Goal: Obtain resource: Obtain resource

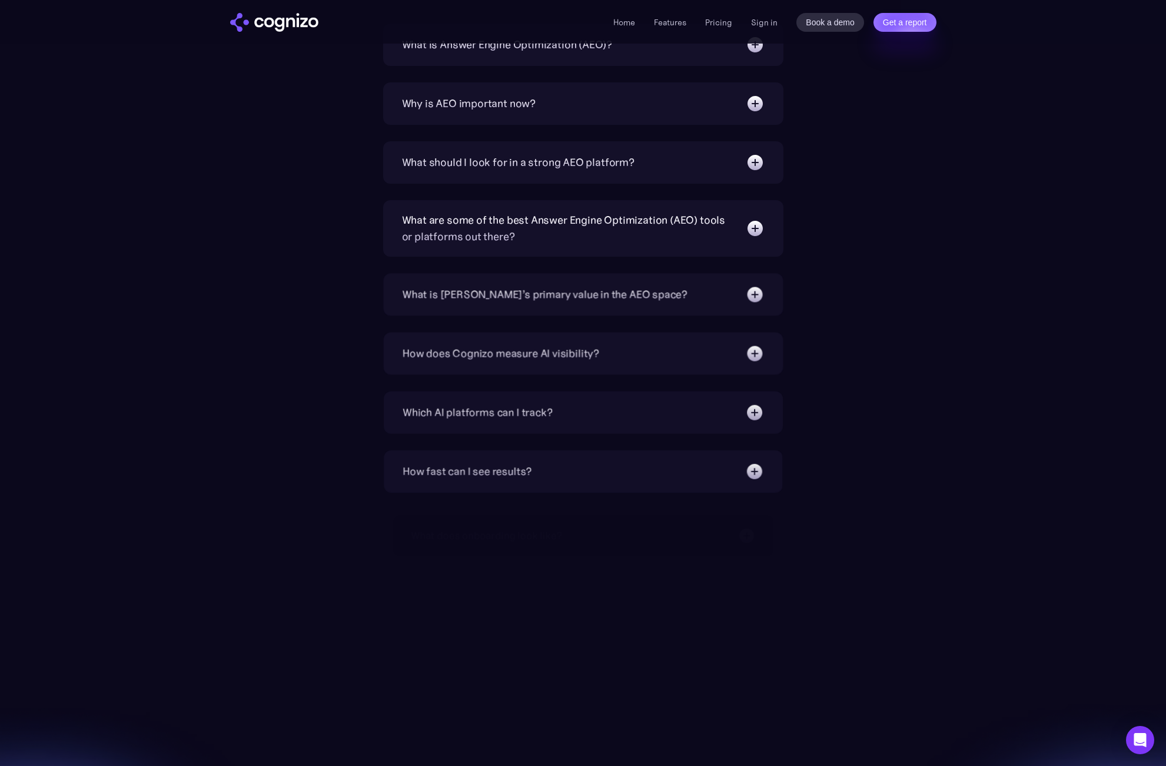
scroll to position [4107, 0]
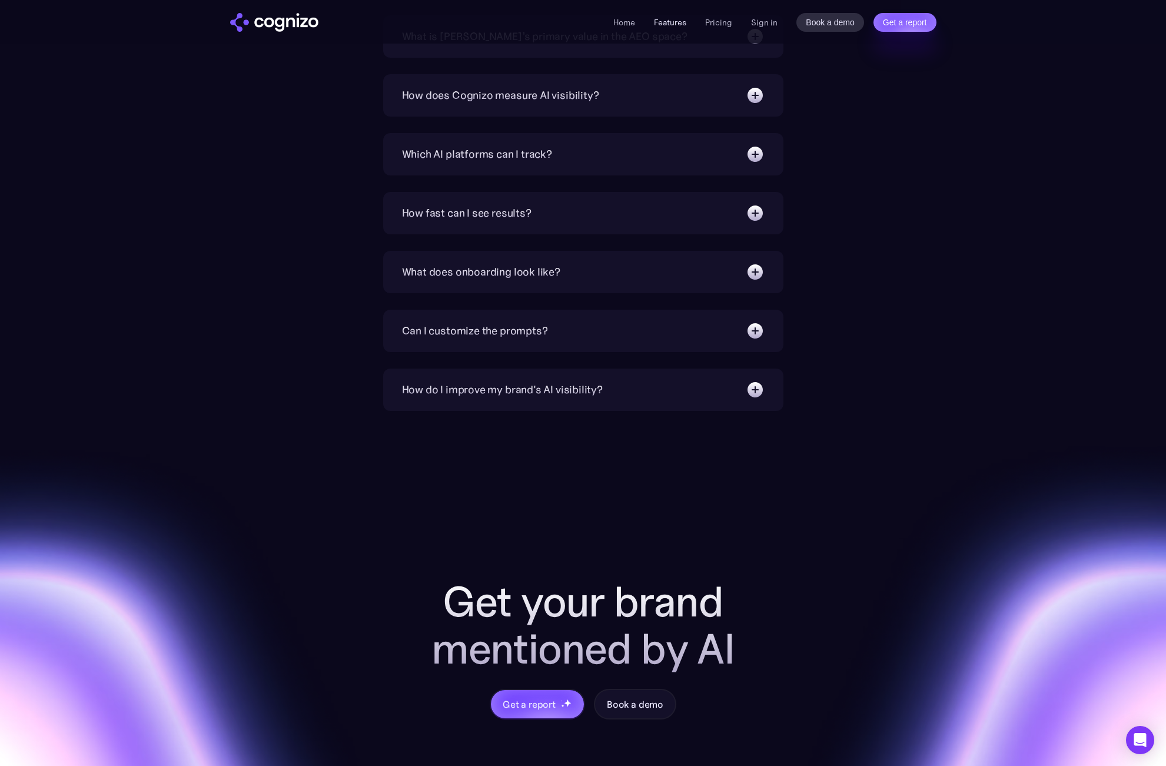
click at [673, 24] on link "Features" at bounding box center [670, 22] width 32 height 11
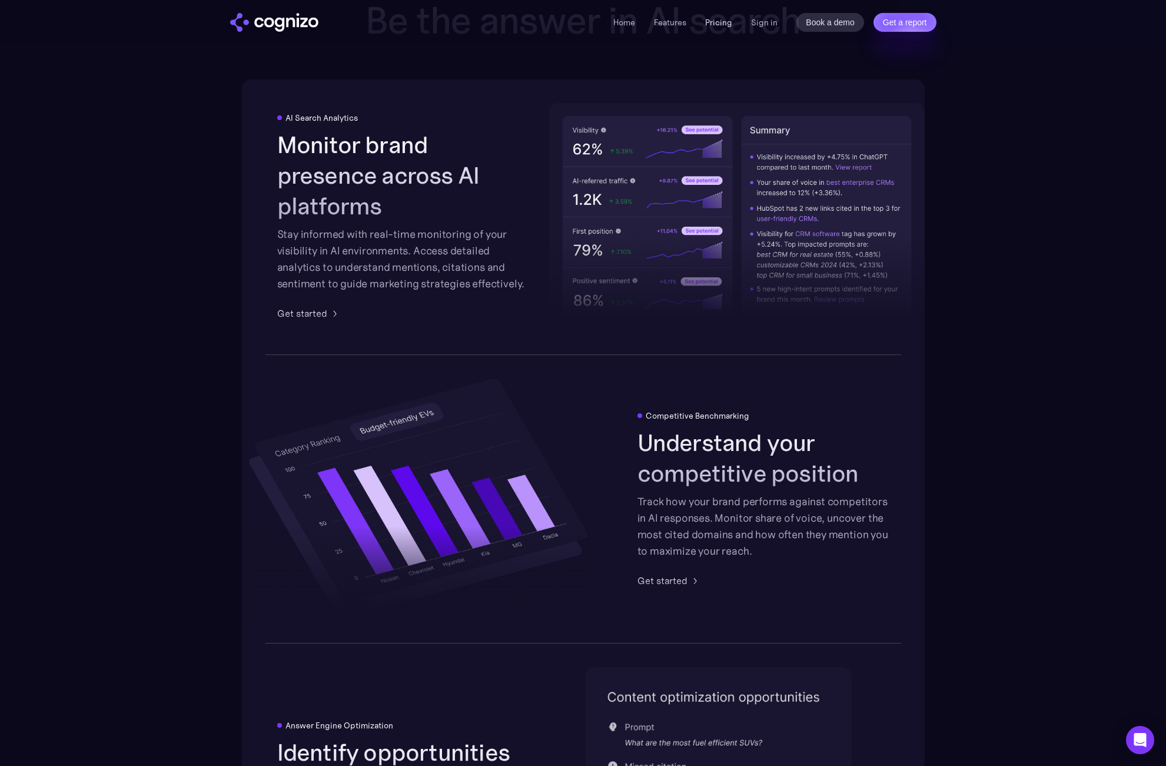
scroll to position [1834, 0]
click at [718, 23] on link "Pricing" at bounding box center [718, 22] width 27 height 11
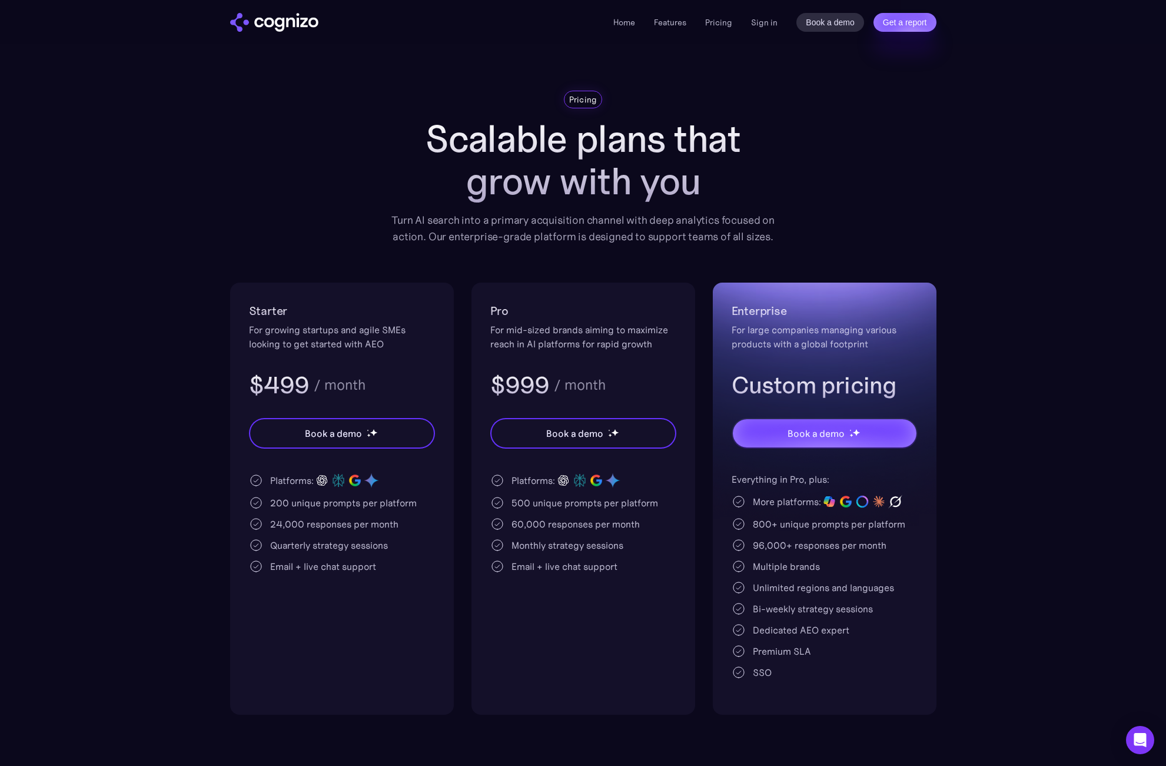
click at [290, 25] on img "home" at bounding box center [274, 22] width 88 height 19
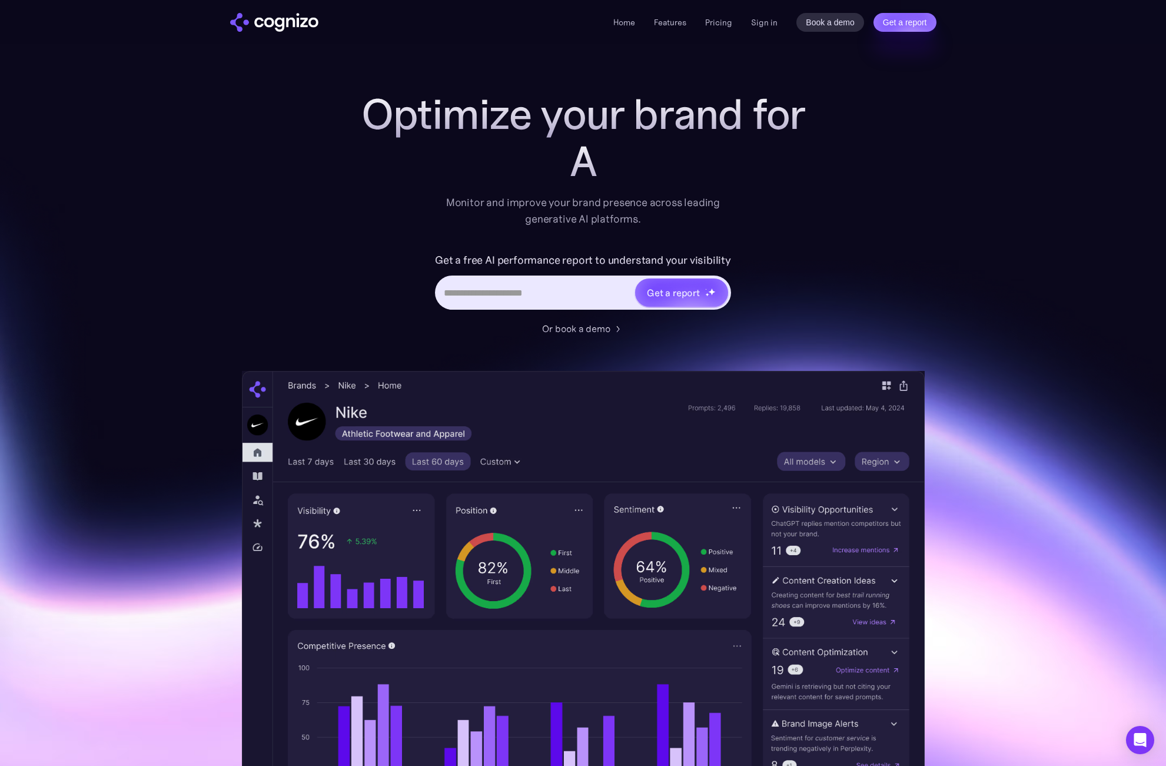
click at [573, 287] on input "Hero URL Input Form" at bounding box center [535, 292] width 197 height 22
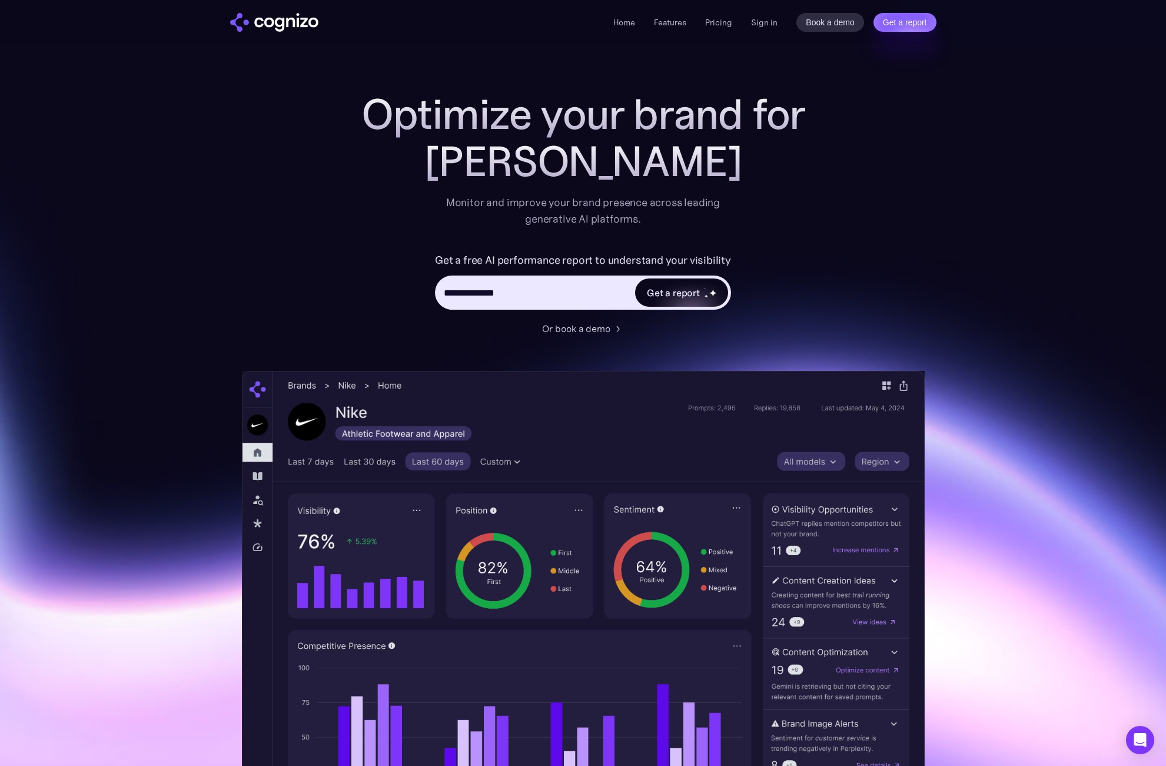
type input "**********"
click at [699, 295] on div "Get a report" at bounding box center [681, 292] width 93 height 28
type input "**********"
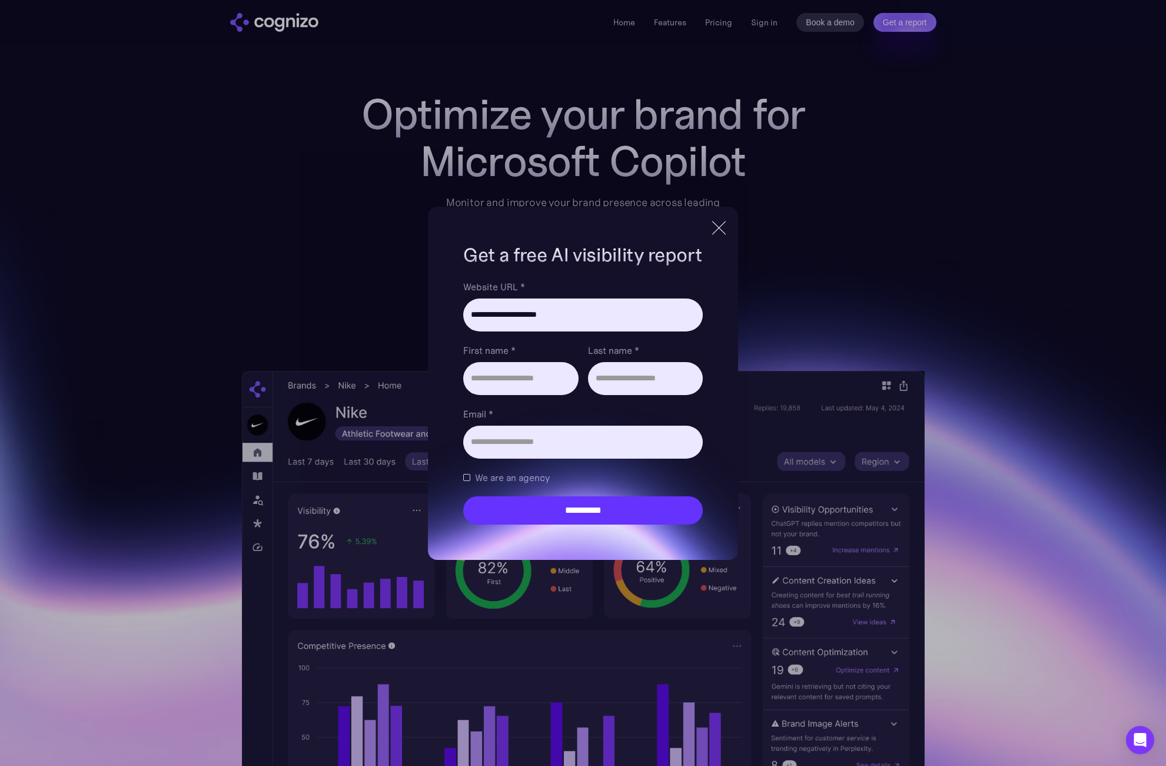
click at [723, 231] on div at bounding box center [719, 228] width 14 height 14
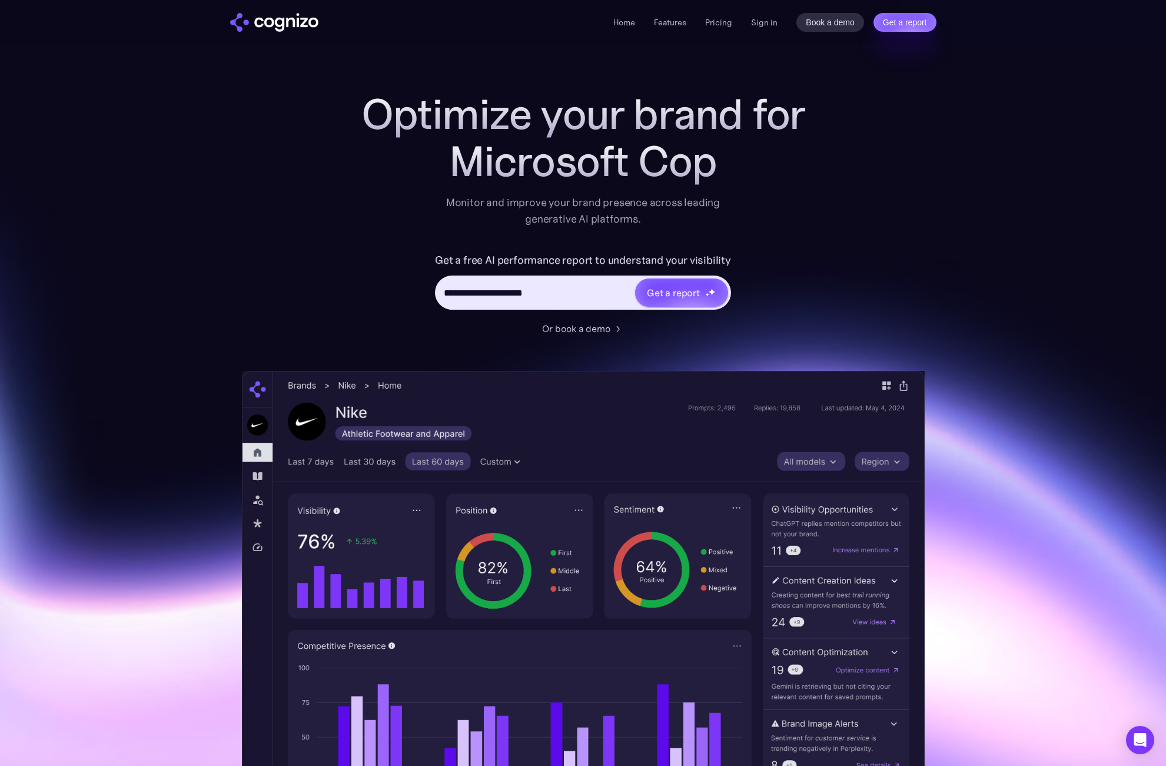
scroll to position [15, 0]
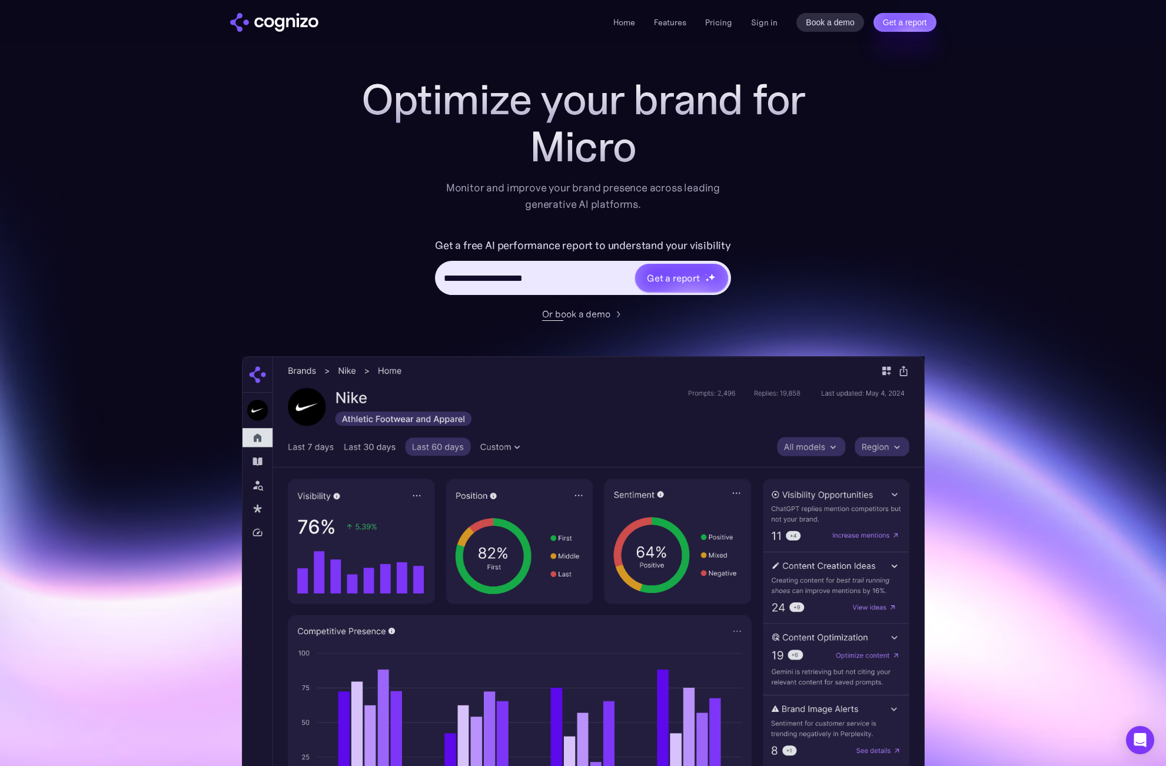
click at [606, 313] on div "Or book a demo" at bounding box center [576, 314] width 68 height 14
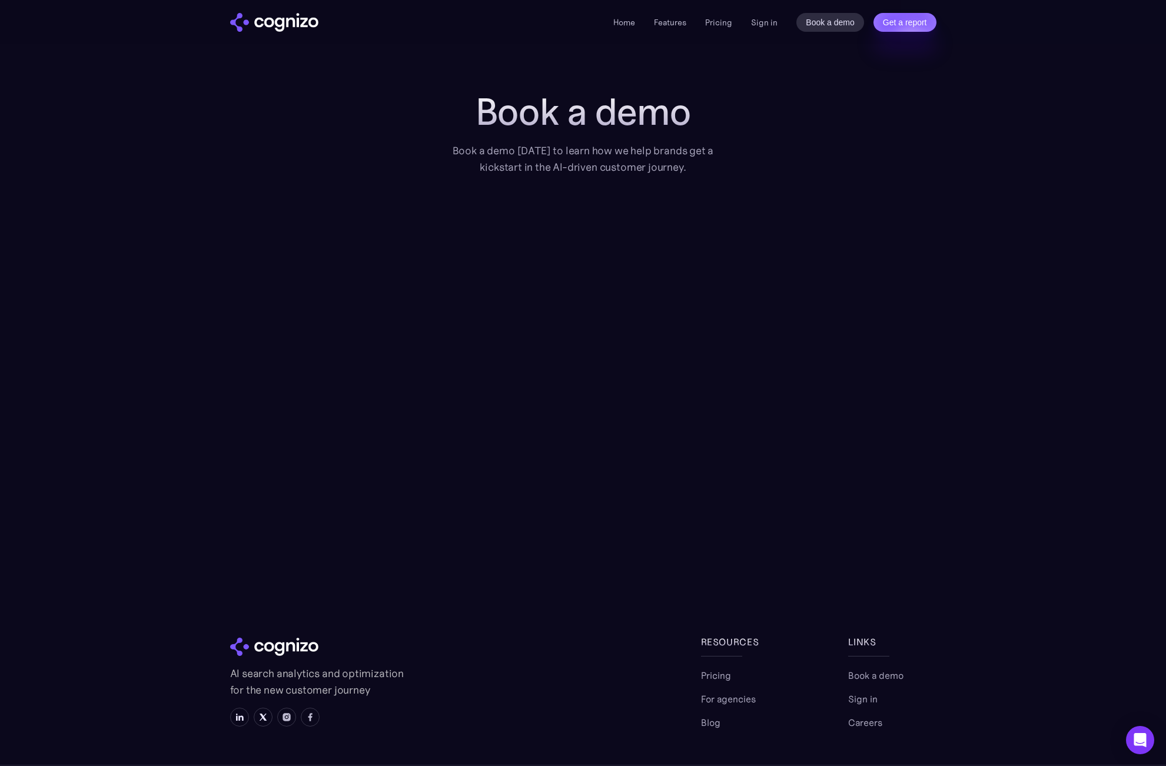
click at [274, 22] on img "home" at bounding box center [274, 22] width 88 height 19
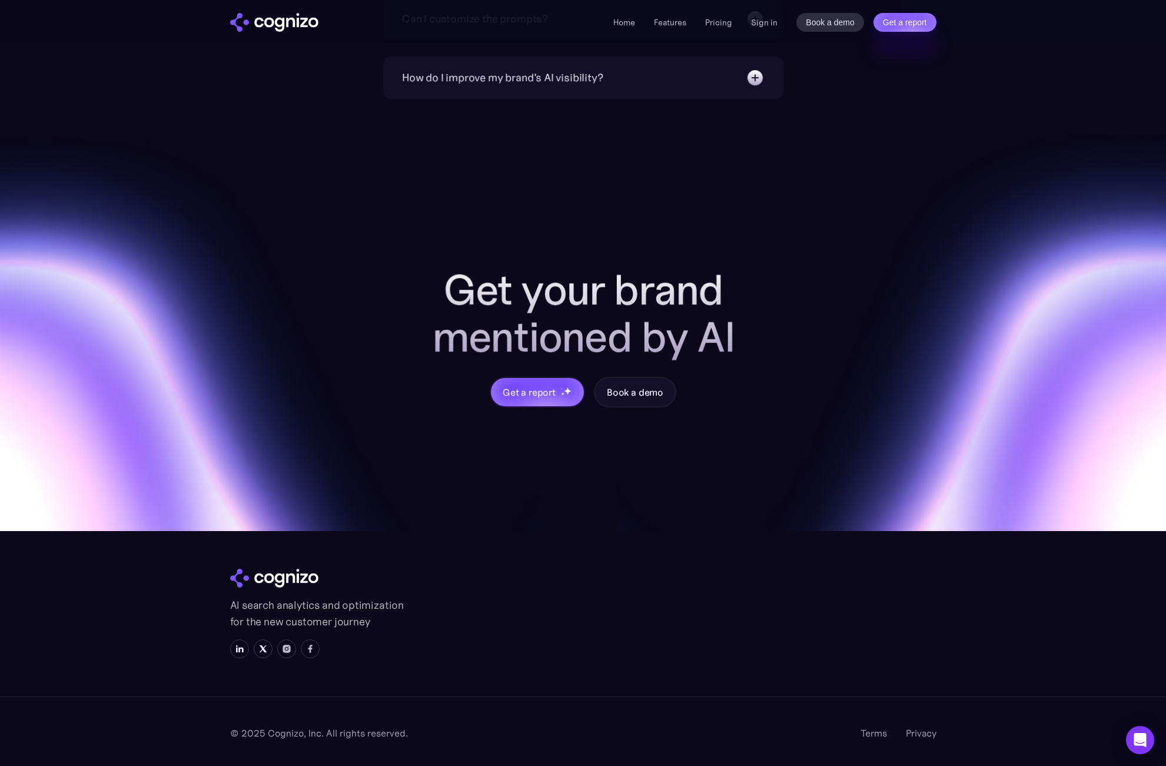
scroll to position [4419, 0]
